Goal: Check status: Check status

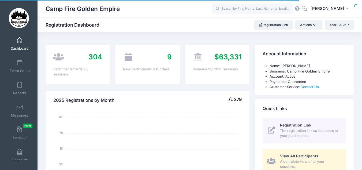
select select
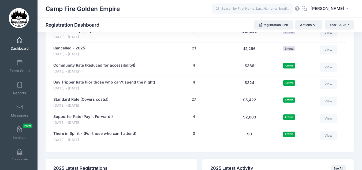
scroll to position [563, 0]
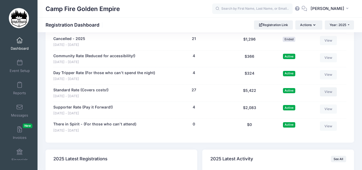
click at [328, 94] on link "View" at bounding box center [328, 91] width 17 height 9
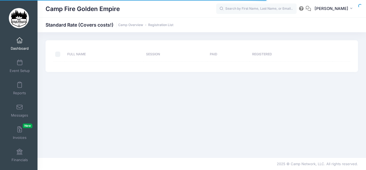
select select "10"
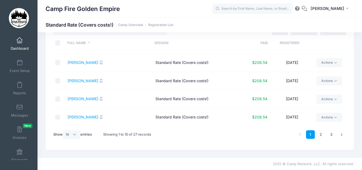
scroll to position [23, 0]
click at [20, 40] on span at bounding box center [20, 41] width 0 height 6
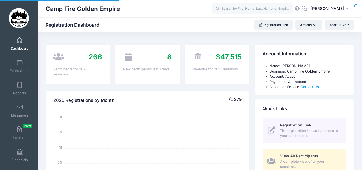
select select
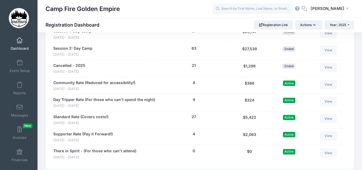
scroll to position [563, 0]
